Goal: Communication & Community: Participate in discussion

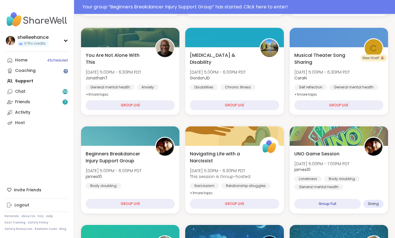
scroll to position [169, 0]
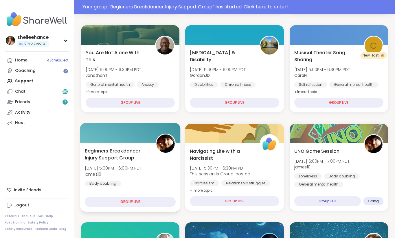
click at [166, 184] on div "Beginners Breakdancer Injury Support Group Tue, Oct 07 | 5:00PM - 6:00PM PDT ja…" at bounding box center [130, 166] width 91 height 39
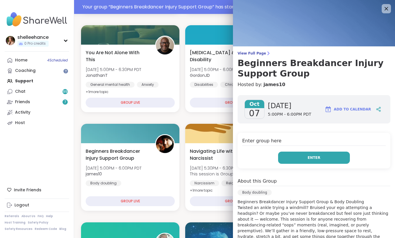
click at [296, 155] on button "Enter" at bounding box center [314, 157] width 72 height 12
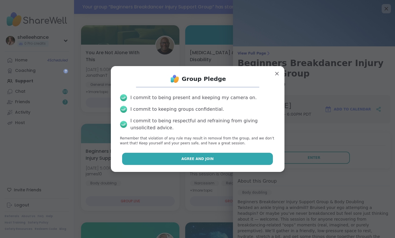
click at [168, 160] on button "Agree and Join" at bounding box center [197, 159] width 151 height 12
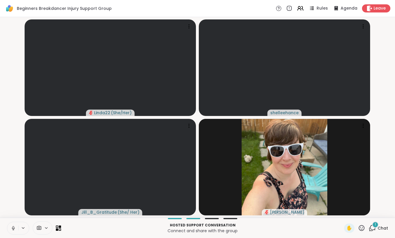
click at [13, 227] on icon at bounding box center [13, 227] width 5 height 5
click at [390, 231] on div "Hosted support conversation Connect and share with the group ✋ 1 Chat" at bounding box center [197, 227] width 395 height 20
click at [385, 226] on span "Chat" at bounding box center [383, 228] width 10 height 6
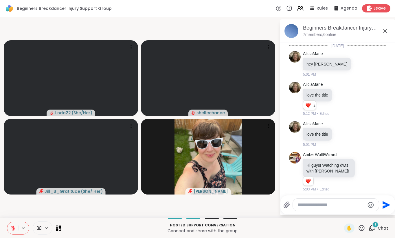
scroll to position [436, 0]
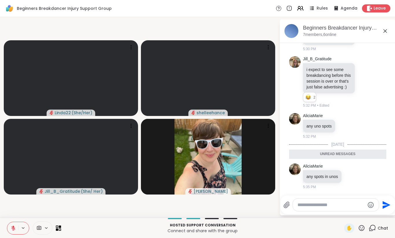
click at [383, 32] on icon at bounding box center [385, 30] width 7 height 7
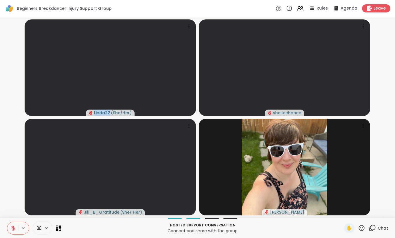
click at [383, 32] on video-player-container "Linda22 ( She/Her ) shelleehance Jill_B_Gratitude ( She/ Her ) Adrienne_QueenOf…" at bounding box center [197, 117] width 388 height 196
click at [15, 227] on icon at bounding box center [13, 227] width 5 height 5
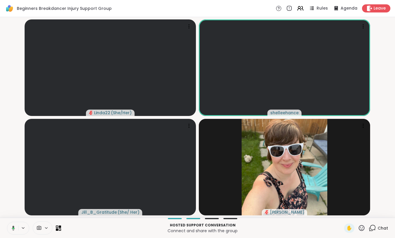
click at [388, 227] on span "Chat" at bounding box center [383, 228] width 10 height 6
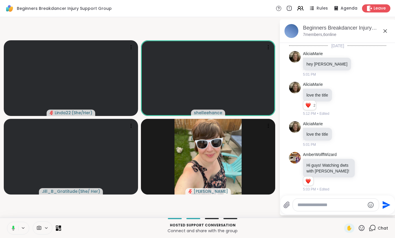
scroll to position [416, 0]
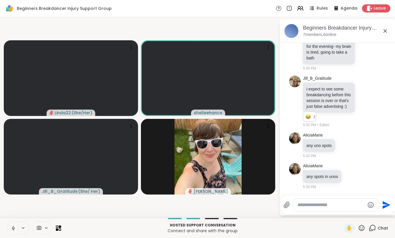
click at [385, 31] on icon at bounding box center [384, 30] width 3 height 3
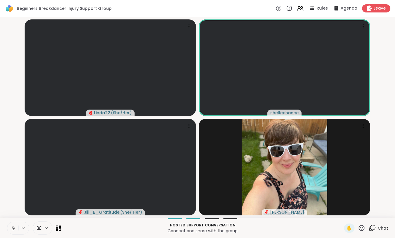
click at [12, 228] on icon at bounding box center [13, 227] width 5 height 5
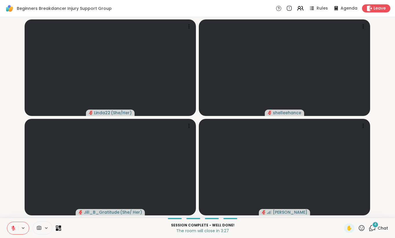
click at [11, 233] on button at bounding box center [12, 228] width 11 height 12
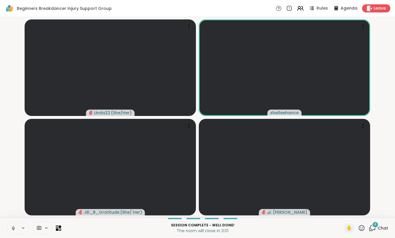
click at [15, 230] on icon at bounding box center [13, 227] width 5 height 5
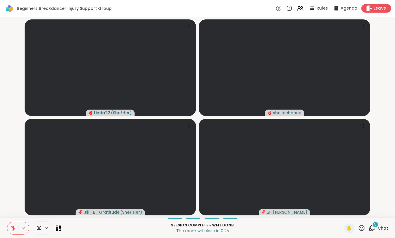
click at [382, 10] on span "Leave" at bounding box center [380, 8] width 13 height 6
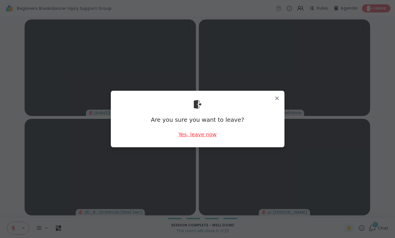
click at [200, 135] on div "Yes, leave now" at bounding box center [197, 134] width 38 height 7
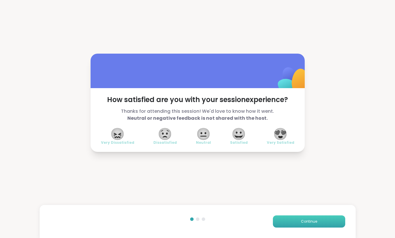
click at [310, 224] on button "Continue" at bounding box center [309, 221] width 72 height 12
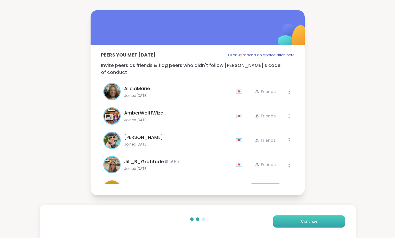
click at [310, 224] on button "Continue" at bounding box center [309, 221] width 72 height 12
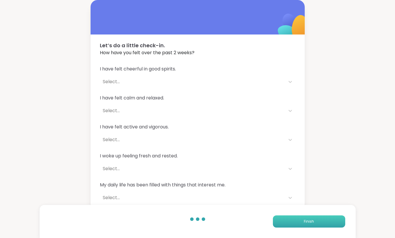
click at [310, 224] on button "Finish" at bounding box center [309, 221] width 72 height 12
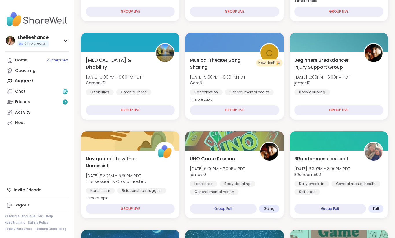
scroll to position [148, 0]
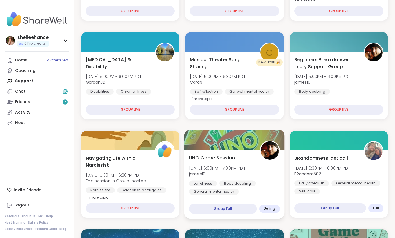
click at [268, 190] on div "Loneliness Body doubling General mental health" at bounding box center [234, 187] width 91 height 14
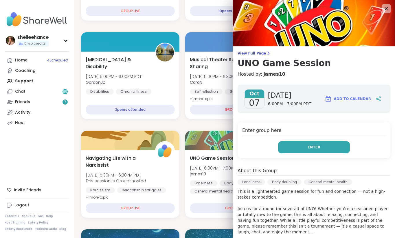
click at [295, 145] on button "Enter" at bounding box center [314, 147] width 72 height 12
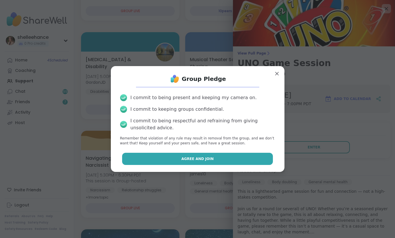
click at [168, 161] on button "Agree and Join" at bounding box center [197, 159] width 151 height 12
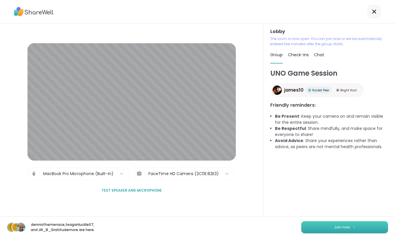
click at [340, 229] on span "Join now" at bounding box center [342, 226] width 16 height 5
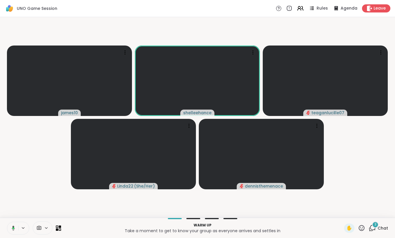
click at [381, 227] on span "Chat" at bounding box center [383, 228] width 10 height 6
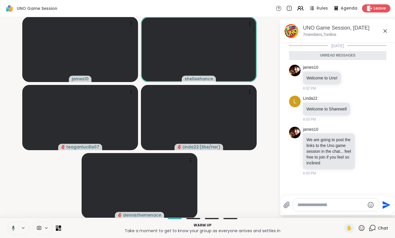
click at [384, 31] on icon at bounding box center [385, 30] width 7 height 7
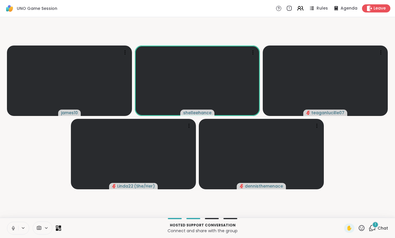
click at [374, 224] on div "1" at bounding box center [375, 224] width 6 height 6
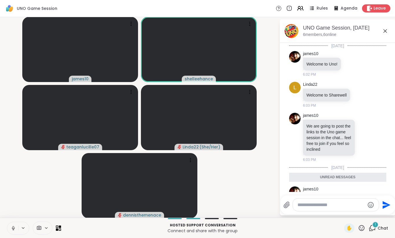
scroll to position [129, 0]
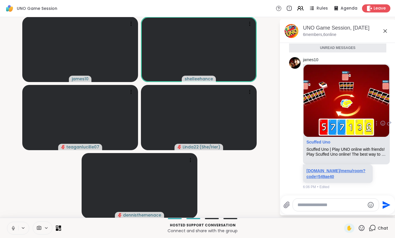
click at [325, 177] on link "scuffeduno.online/menu/room?code=549ae40" at bounding box center [335, 173] width 59 height 10
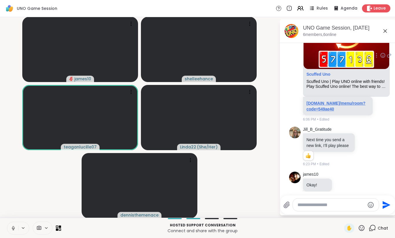
scroll to position [183, 0]
click at [10, 226] on button at bounding box center [12, 228] width 11 height 12
click at [14, 224] on button at bounding box center [12, 228] width 11 height 12
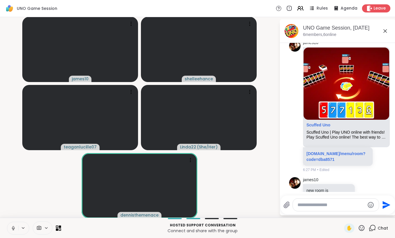
scroll to position [373, 0]
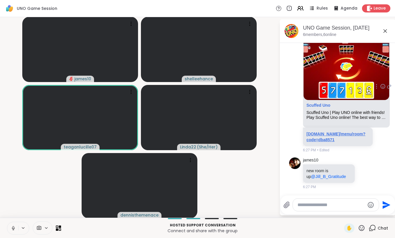
click at [333, 141] on link "scuffeduno.online/menu/room?code=dba8571" at bounding box center [335, 136] width 59 height 10
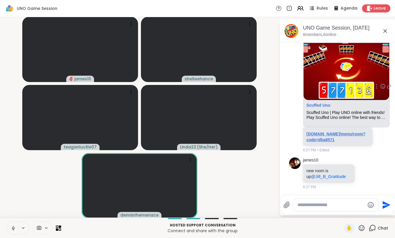
click at [323, 141] on link "scuffeduno.online/menu/room?code=dba8571" at bounding box center [335, 136] width 59 height 10
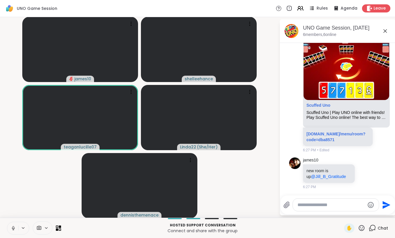
click at [13, 228] on icon at bounding box center [12, 227] width 1 height 3
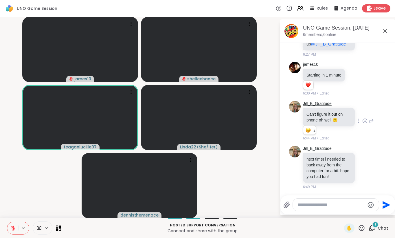
scroll to position [536, 0]
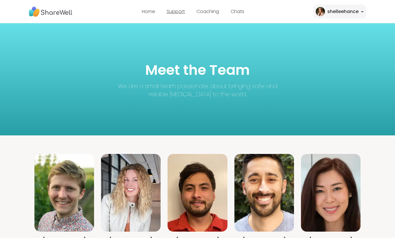
click at [183, 11] on link "Support" at bounding box center [176, 11] width 18 height 7
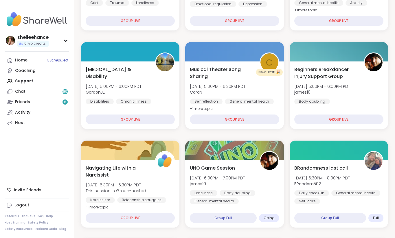
scroll to position [176, 0]
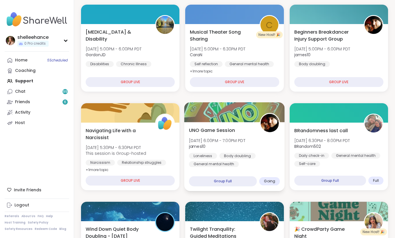
click at [272, 167] on div "UNO Game Session Tue, Oct 07 | 6:00PM - 7:00PM PDT james10 Loneliness Body doub…" at bounding box center [234, 156] width 100 height 69
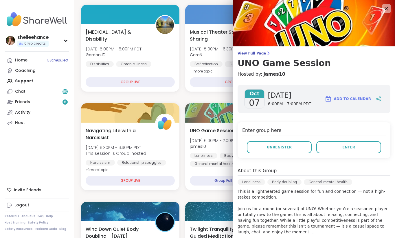
scroll to position [96, 0]
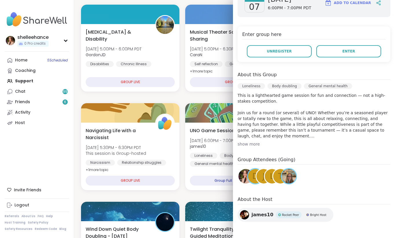
click at [262, 174] on span "J" at bounding box center [263, 175] width 2 height 11
click at [278, 176] on div "t" at bounding box center [280, 176] width 14 height 14
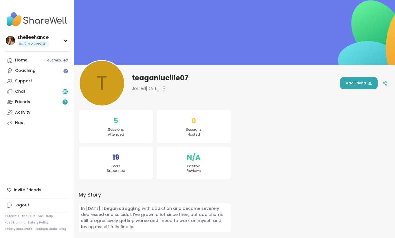
click at [166, 88] on div "Joined Sep 2025" at bounding box center [160, 88] width 56 height 9
click at [167, 88] on div at bounding box center [164, 88] width 6 height 9
click at [167, 88] on div "Flag Member Restrict Member" at bounding box center [164, 88] width 6 height 9
click at [47, 80] on link "Support" at bounding box center [37, 81] width 65 height 10
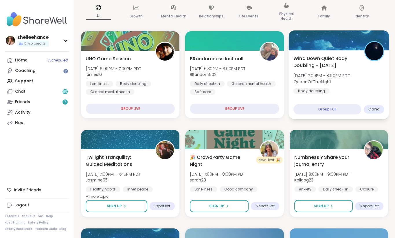
scroll to position [53, 0]
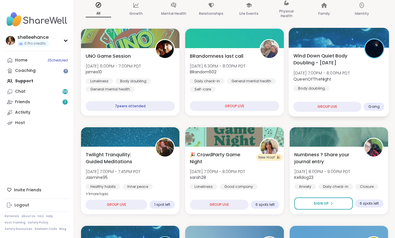
click at [379, 89] on div "Wind Down Quiet Body Doubling - [DATE] [DATE] 7:00PM - 8:00PM PDT QueenOfTheNig…" at bounding box center [338, 71] width 91 height 39
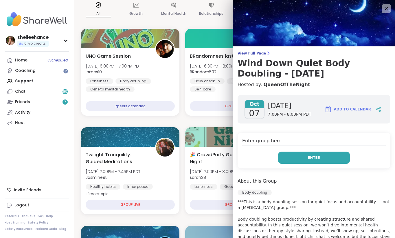
click at [302, 158] on button "Enter" at bounding box center [314, 157] width 72 height 12
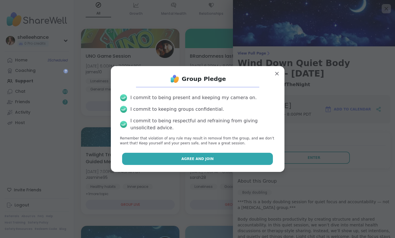
click at [177, 156] on button "Agree and Join" at bounding box center [197, 159] width 151 height 12
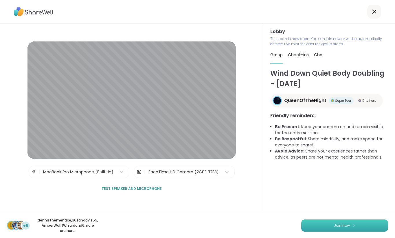
click at [338, 228] on button "Join now" at bounding box center [344, 225] width 87 height 12
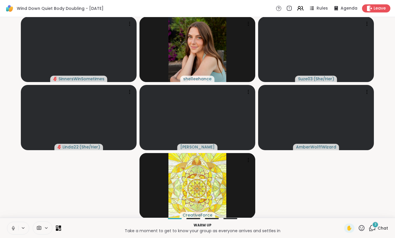
click at [12, 229] on icon at bounding box center [13, 227] width 5 height 5
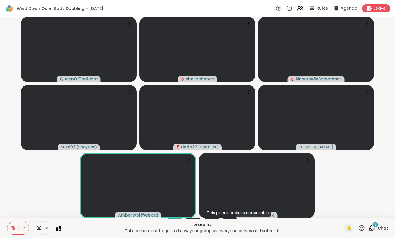
click at [10, 230] on button at bounding box center [12, 228] width 11 height 12
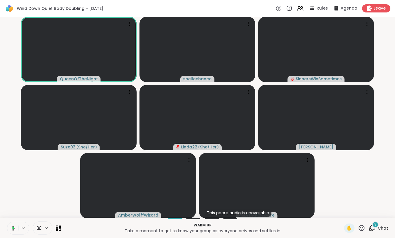
click at [10, 229] on button at bounding box center [12, 228] width 12 height 12
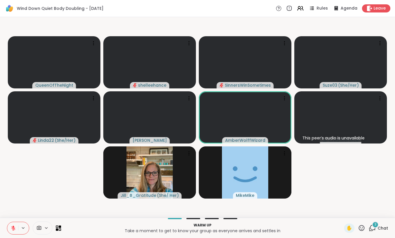
drag, startPoint x: 10, startPoint y: 229, endPoint x: 12, endPoint y: 193, distance: 36.2
click at [12, 193] on div "Wind Down Quiet Body Doubling - [DATE] Rules Agenda Leave QueenOfTheNight shell…" at bounding box center [197, 119] width 395 height 238
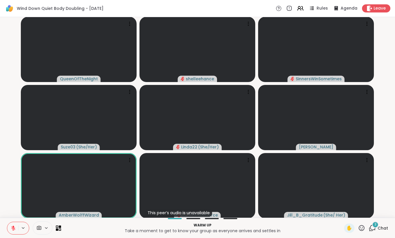
click at [12, 229] on icon at bounding box center [13, 227] width 5 height 5
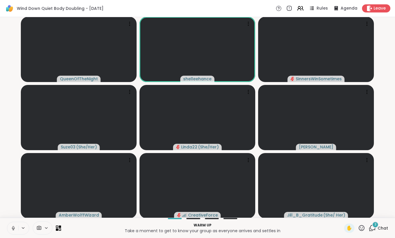
click at [10, 231] on button at bounding box center [12, 228] width 11 height 12
